Goal: Task Accomplishment & Management: Manage account settings

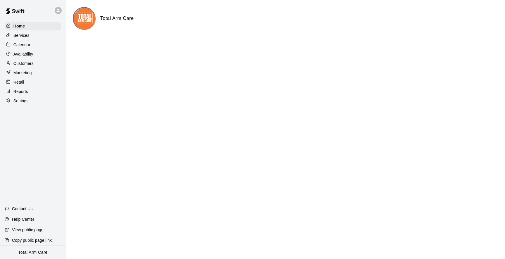
click at [33, 61] on p "Customers" at bounding box center [23, 63] width 20 height 6
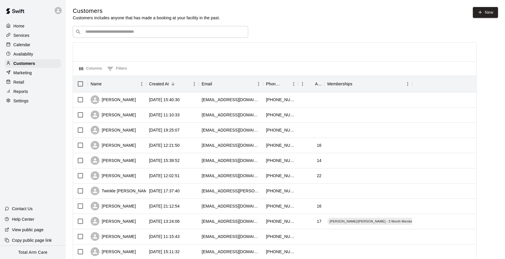
click at [124, 36] on div "​ ​" at bounding box center [160, 32] width 175 height 12
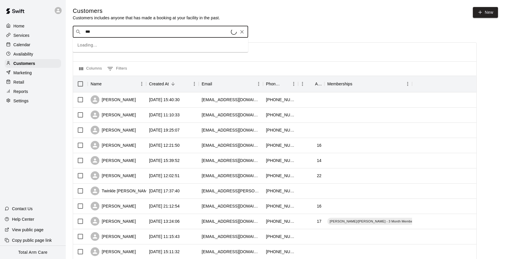
type input "****"
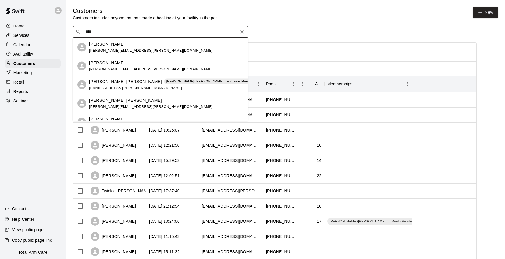
click at [102, 84] on p "Holden Cohn" at bounding box center [125, 81] width 73 height 6
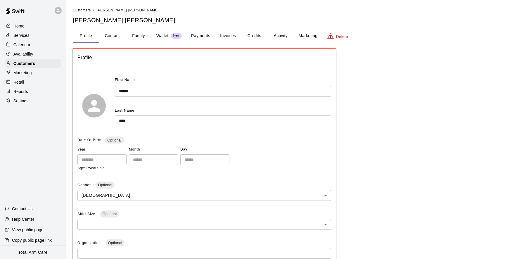
click at [286, 34] on button "Activity" at bounding box center [280, 36] width 26 height 14
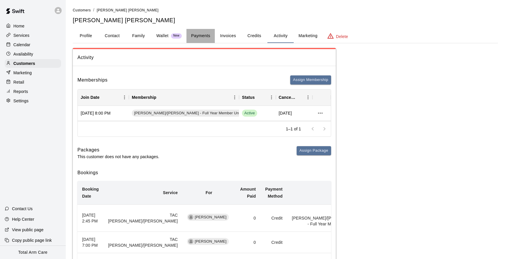
click at [207, 35] on button "Payments" at bounding box center [200, 36] width 28 height 14
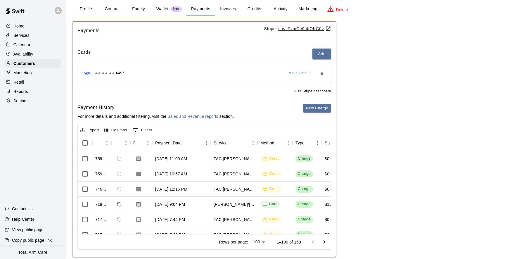
scroll to position [6, 0]
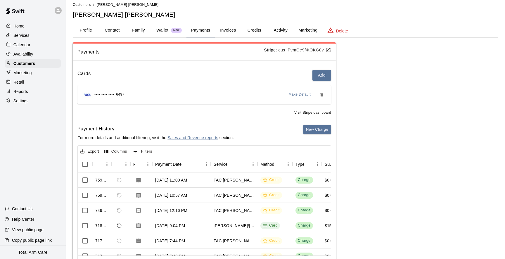
click at [216, 32] on button "Invoices" at bounding box center [228, 30] width 26 height 14
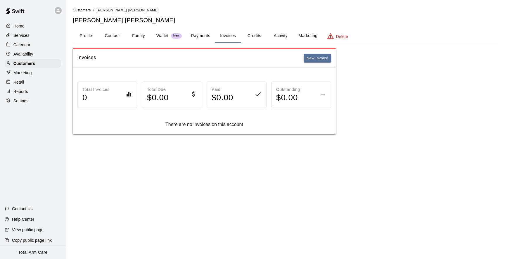
click at [247, 34] on button "Credits" at bounding box center [254, 36] width 26 height 14
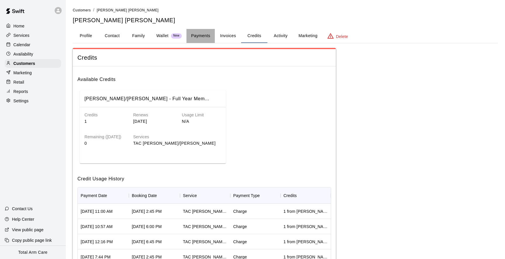
click at [192, 32] on button "Payments" at bounding box center [200, 36] width 28 height 14
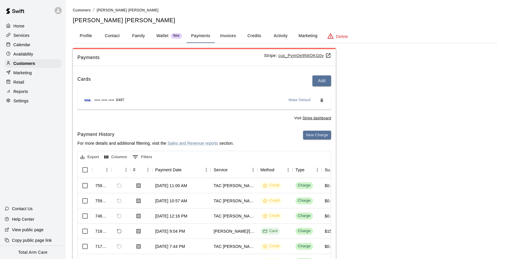
scroll to position [36, 0]
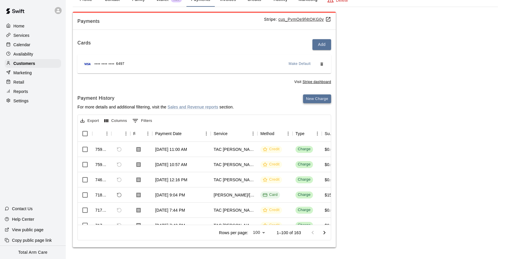
click at [308, 99] on button "New Charge" at bounding box center [317, 98] width 28 height 9
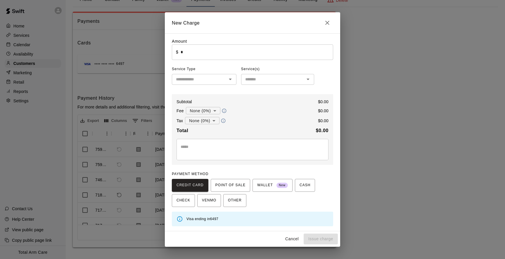
click at [326, 23] on icon "Close" at bounding box center [327, 22] width 7 height 7
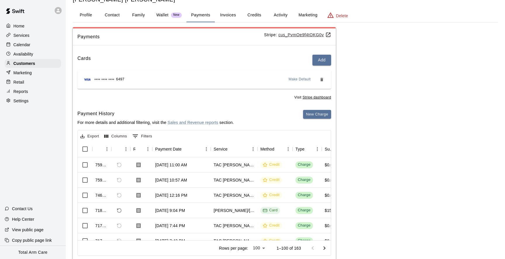
scroll to position [0, 0]
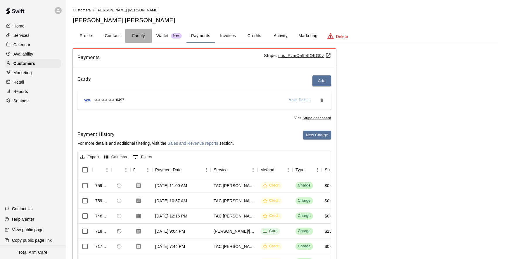
click at [144, 39] on button "Family" at bounding box center [138, 36] width 26 height 14
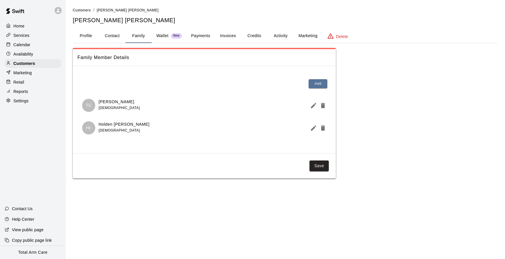
click at [162, 35] on p "Wallet" at bounding box center [162, 36] width 12 height 6
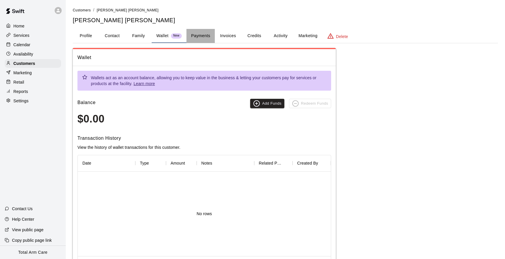
click at [196, 34] on button "Payments" at bounding box center [200, 36] width 28 height 14
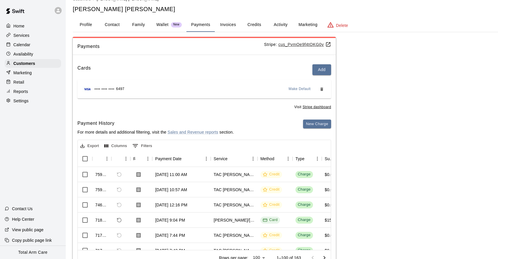
scroll to position [2, 0]
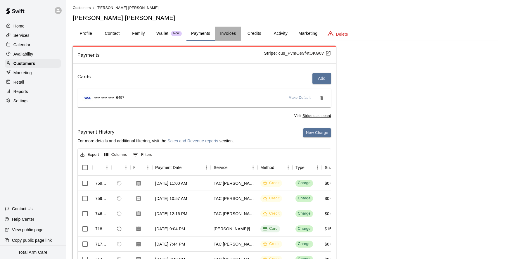
click at [233, 30] on button "Invoices" at bounding box center [228, 34] width 26 height 14
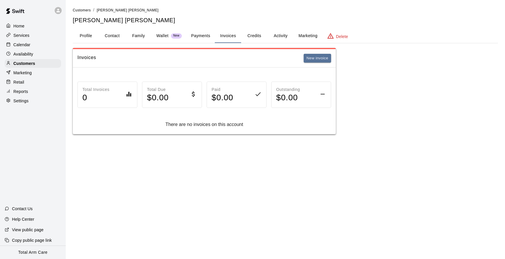
click at [301, 35] on button "Marketing" at bounding box center [308, 36] width 28 height 14
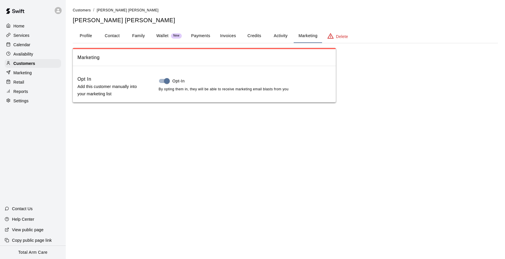
click at [87, 33] on button "Profile" at bounding box center [86, 36] width 26 height 14
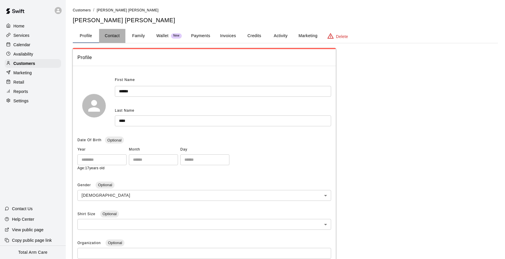
click at [109, 34] on button "Contact" at bounding box center [112, 36] width 26 height 14
select select "**"
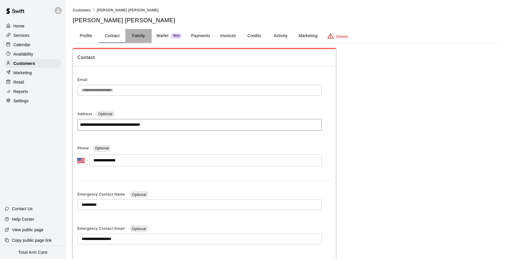
click at [136, 35] on button "Family" at bounding box center [138, 36] width 26 height 14
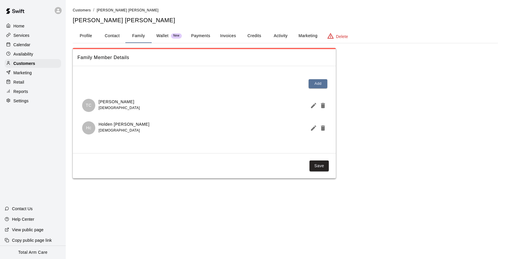
click at [160, 37] on p "Wallet" at bounding box center [162, 36] width 12 height 6
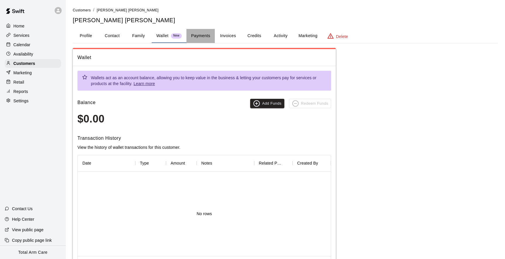
click at [192, 39] on button "Payments" at bounding box center [200, 36] width 28 height 14
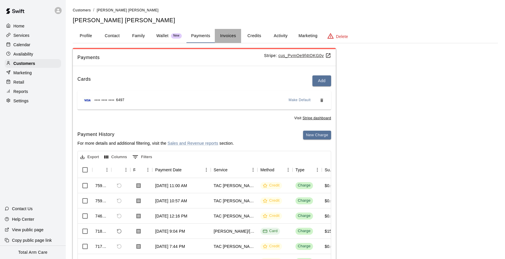
click at [227, 37] on button "Invoices" at bounding box center [228, 36] width 26 height 14
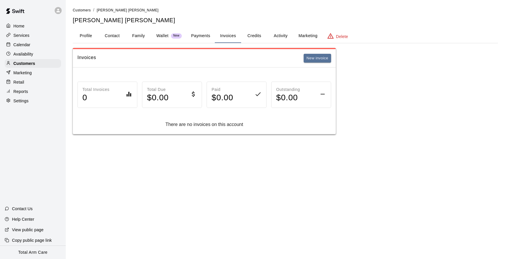
click at [254, 37] on button "Credits" at bounding box center [254, 36] width 26 height 14
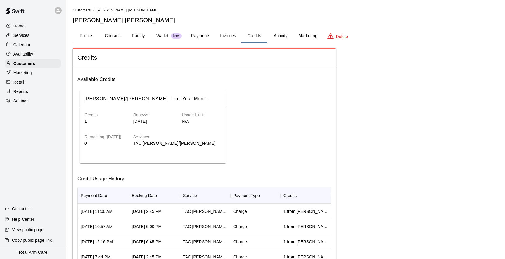
click at [254, 37] on button "Credits" at bounding box center [254, 36] width 26 height 14
click at [277, 38] on button "Activity" at bounding box center [280, 36] width 26 height 14
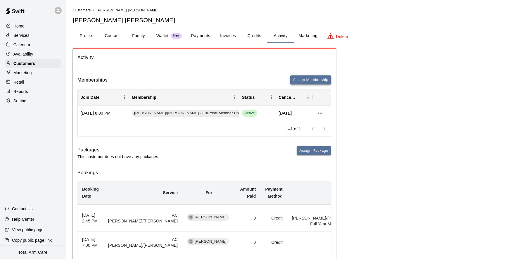
click at [296, 78] on button "Assign Membership" at bounding box center [310, 79] width 41 height 9
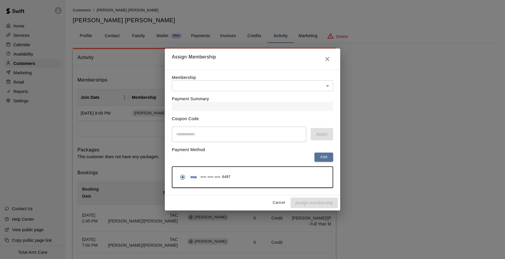
click at [224, 84] on body "Home Services Calendar Availability Customers Marketing Retail Reports Settings…" at bounding box center [252, 246] width 505 height 492
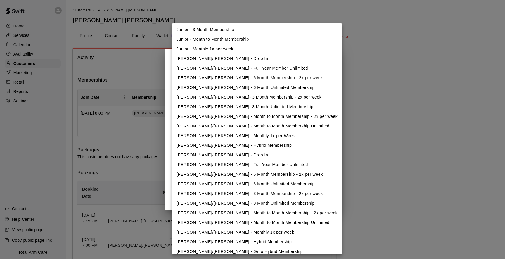
scroll to position [127, 0]
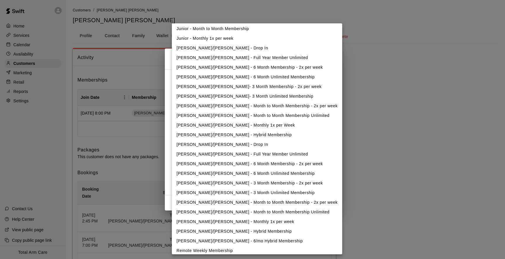
click at [242, 163] on li "Tom/Mike - 6 Month Membership - 2x per week" at bounding box center [257, 164] width 170 height 10
type input "**********"
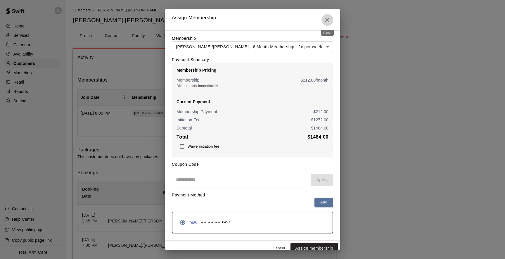
click at [326, 19] on icon "Close" at bounding box center [327, 20] width 4 height 4
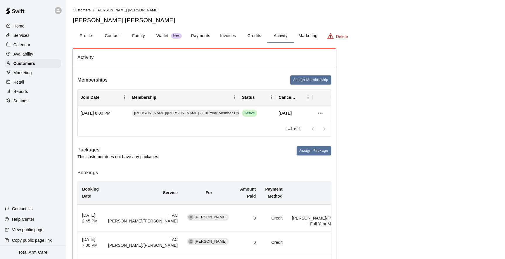
click at [404, 57] on div "Activity Memberships Assign Membership Join Date Membership Status Cancel Date …" at bounding box center [285, 264] width 425 height 433
